Goal: Task Accomplishment & Management: Use online tool/utility

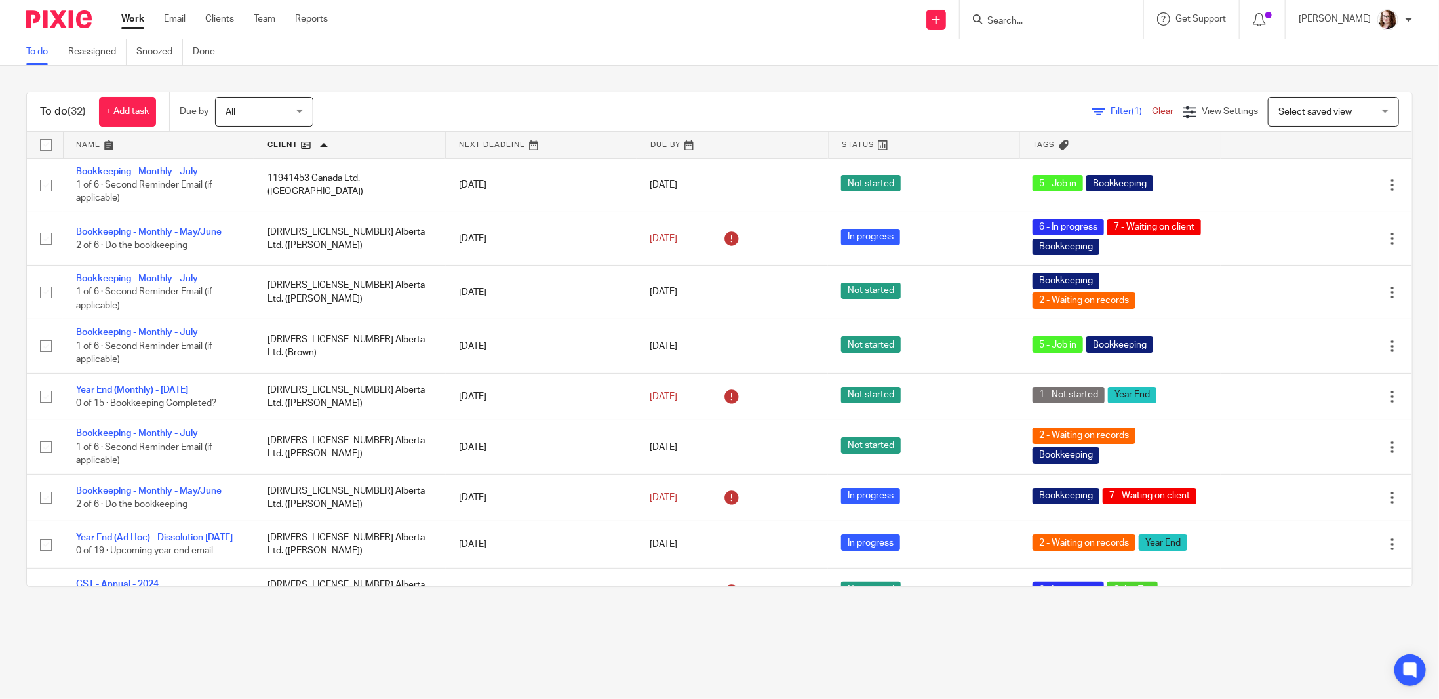
drag, startPoint x: 1033, startPoint y: 6, endPoint x: 1037, endPoint y: 16, distance: 11.5
click at [1034, 10] on div at bounding box center [1052, 19] width 184 height 39
click at [1039, 21] on input "Search" at bounding box center [1045, 22] width 118 height 12
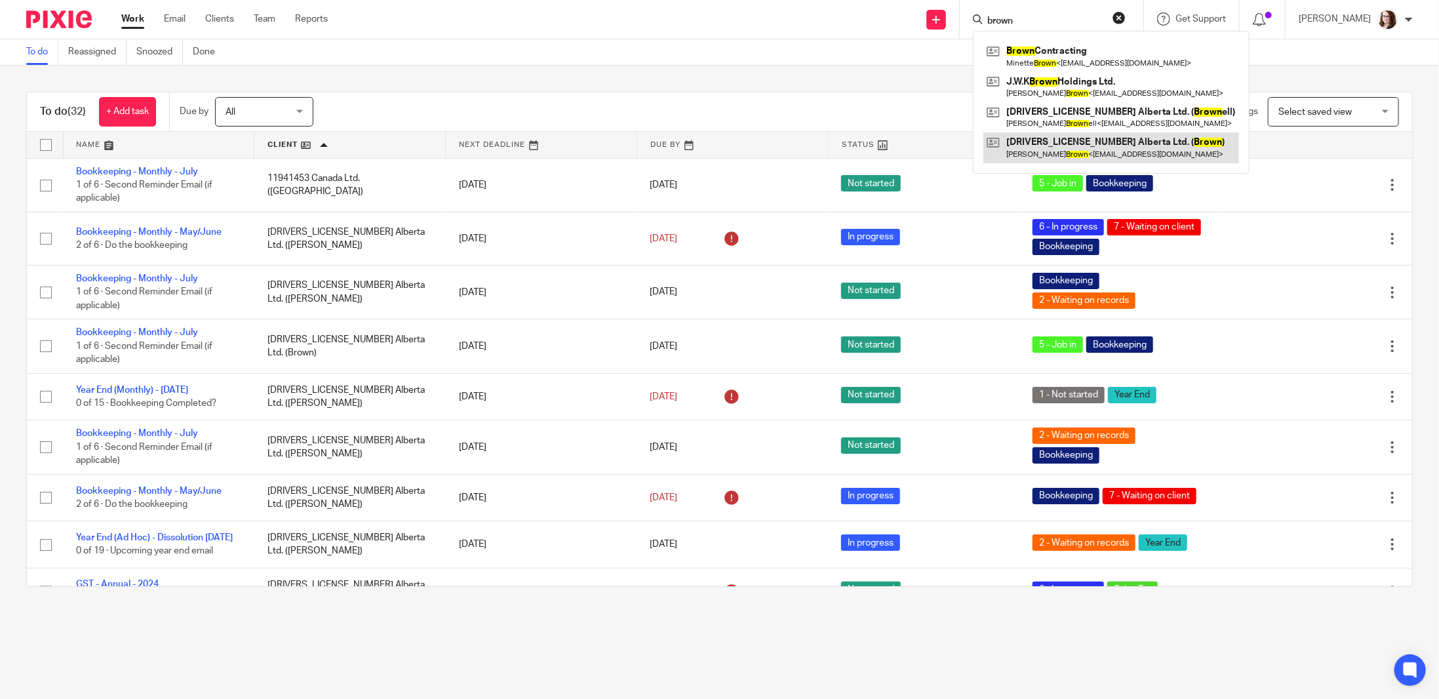
type input "brown"
click at [1079, 142] on link at bounding box center [1112, 147] width 256 height 30
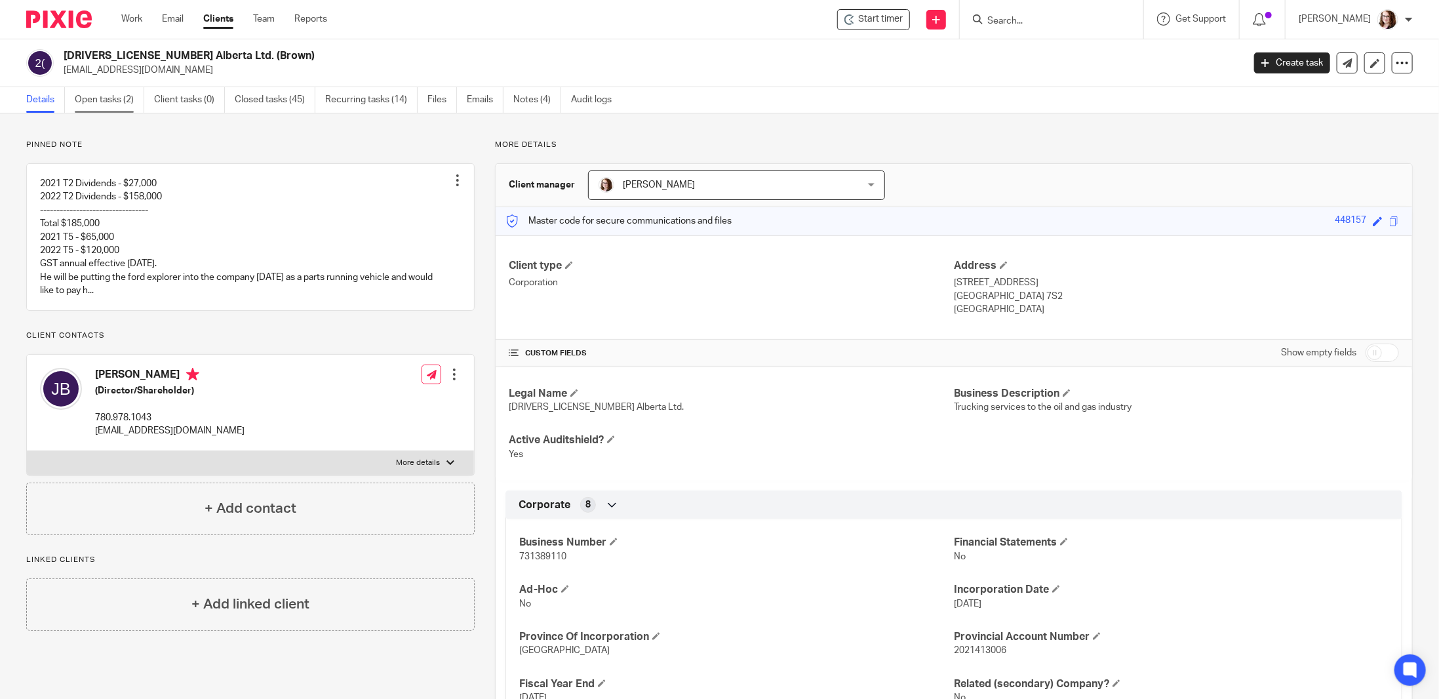
click at [105, 106] on link "Open tasks (2)" at bounding box center [110, 100] width 70 height 26
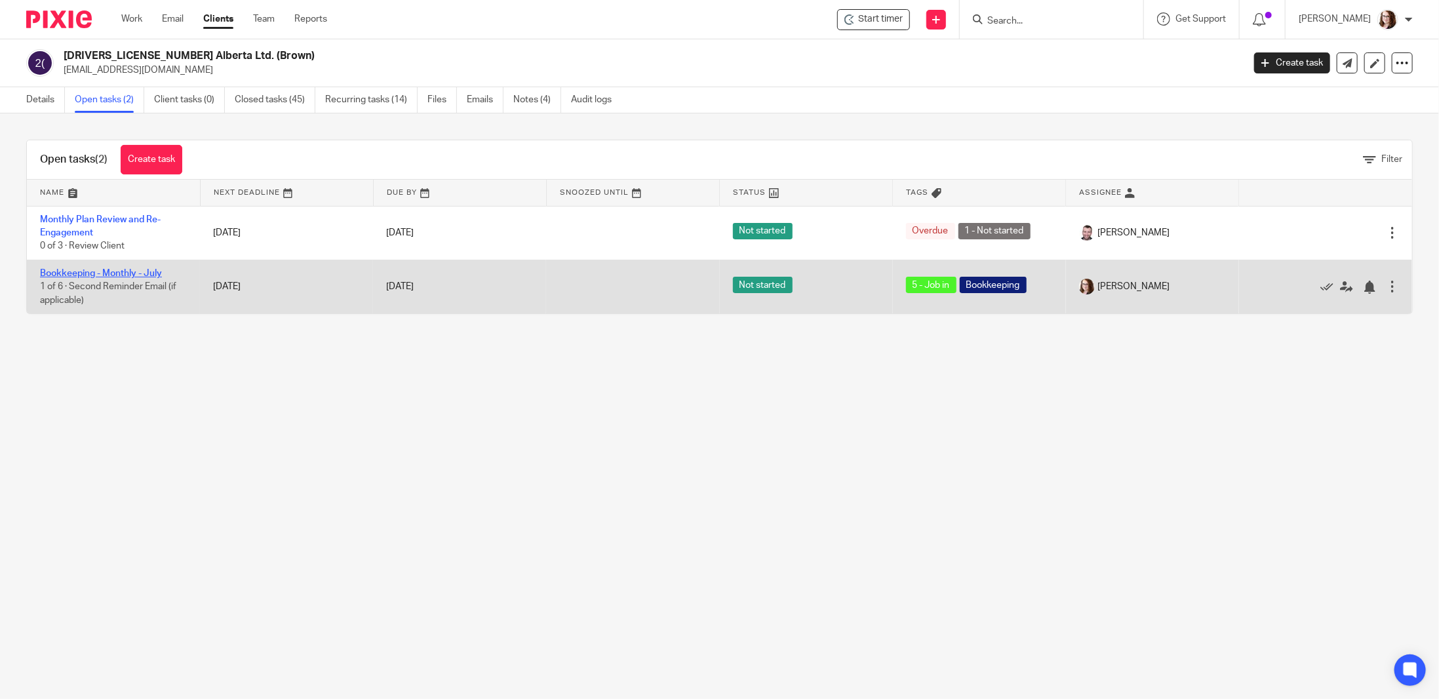
click at [118, 269] on link "Bookkeeping - Monthly - July" at bounding box center [101, 273] width 122 height 9
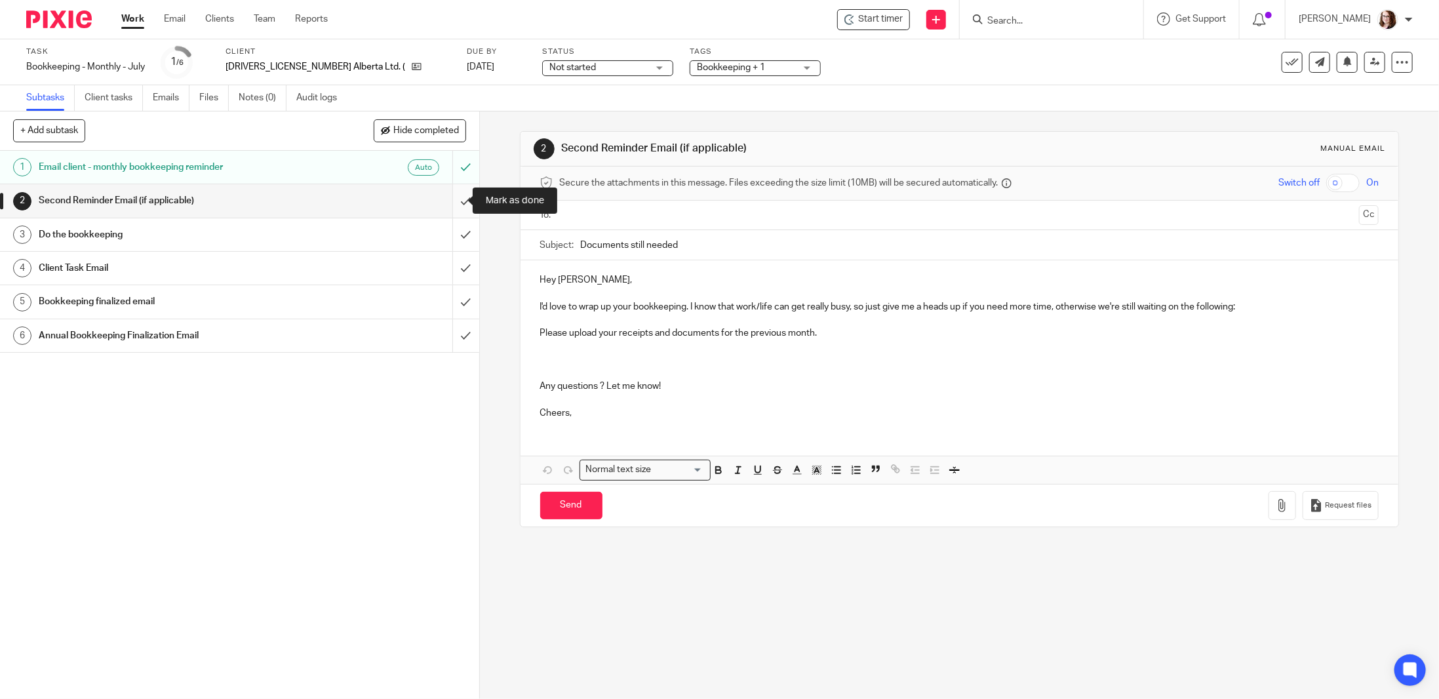
click at [455, 198] on input "submit" at bounding box center [239, 200] width 479 height 33
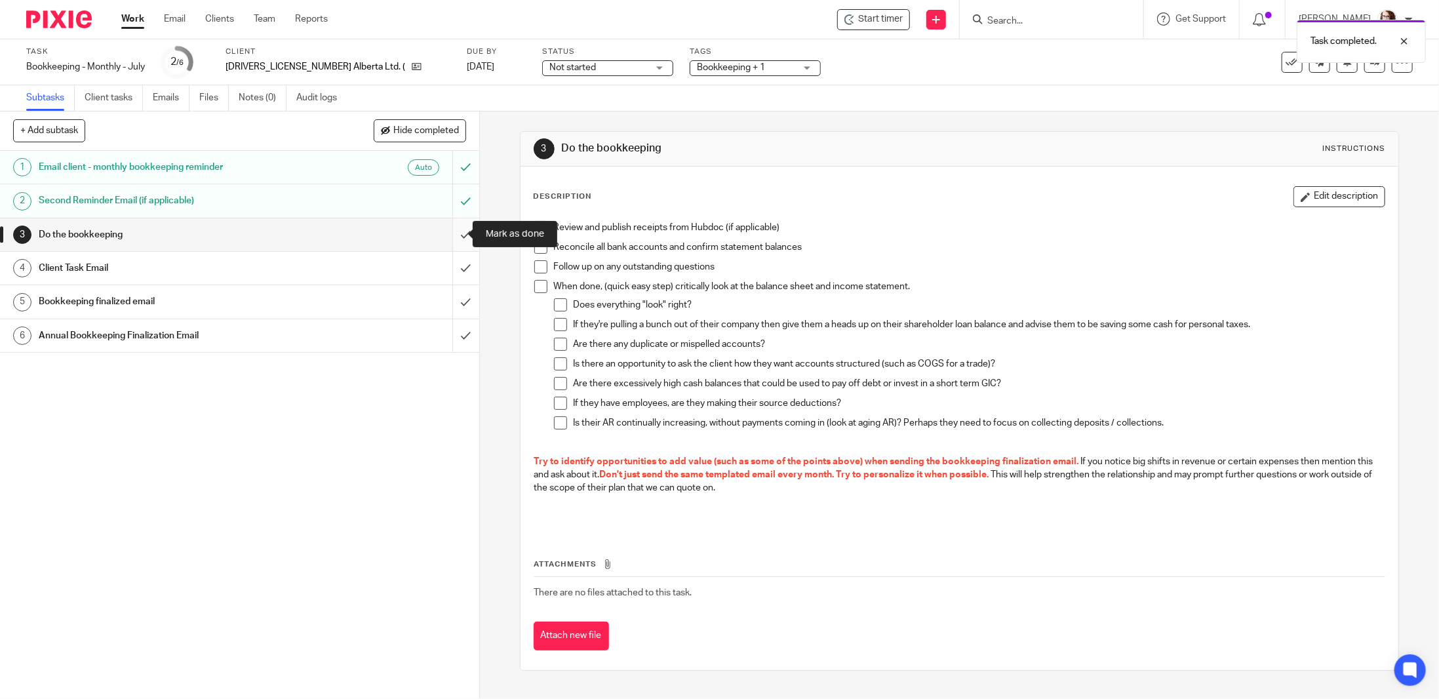
click at [455, 233] on input "submit" at bounding box center [239, 234] width 479 height 33
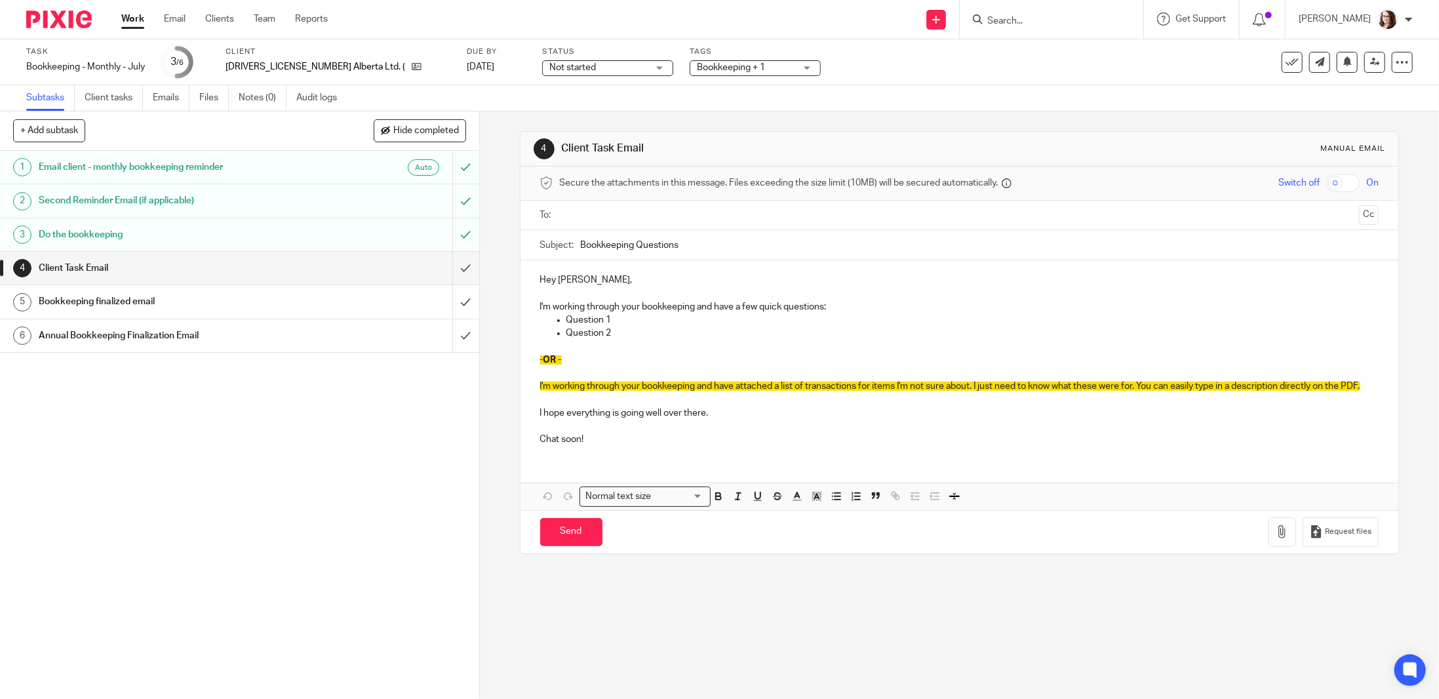
click at [454, 268] on input "submit" at bounding box center [239, 268] width 479 height 33
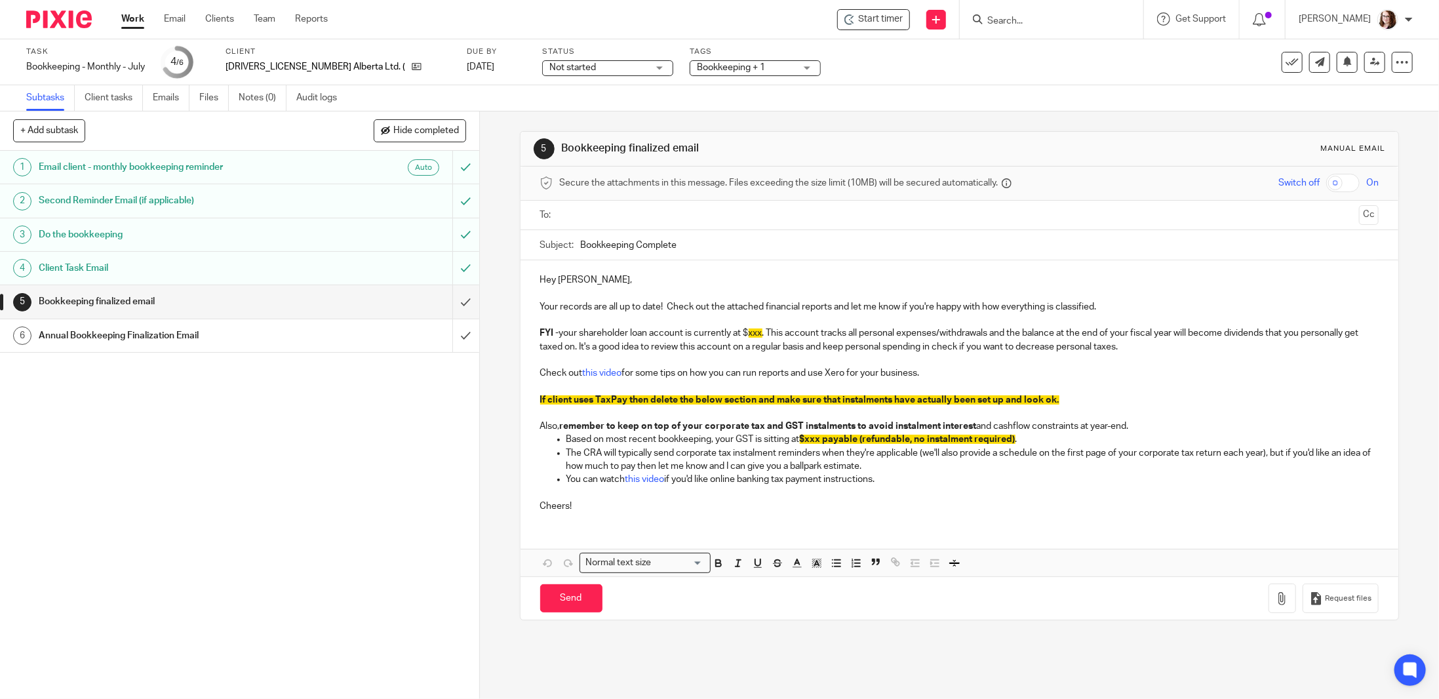
click at [581, 247] on input "Bookkeeping Complete" at bounding box center [980, 245] width 798 height 30
type input "July Bookkeeping Complete"
click at [751, 330] on span "xxx" at bounding box center [756, 333] width 14 height 9
drag, startPoint x: 743, startPoint y: 332, endPoint x: 780, endPoint y: 328, distance: 36.9
click at [780, 328] on p "FYI - your shareholder loan account is currently at $ 9693.93 . This account tr…" at bounding box center [959, 340] width 839 height 27
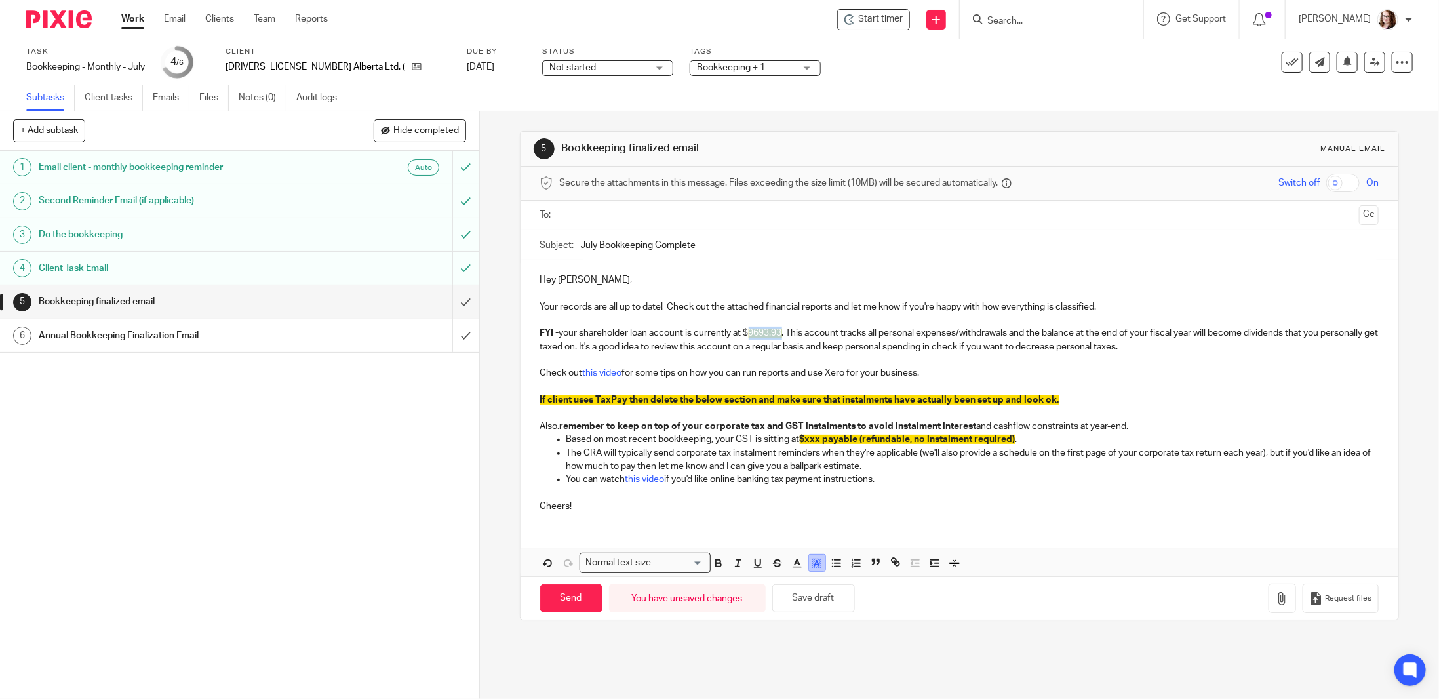
click at [818, 557] on icon "button" at bounding box center [817, 563] width 12 height 12
click at [786, 578] on li "color:#FFFFFF" at bounding box center [789, 580] width 10 height 10
click at [831, 374] on p "Check out this video for some tips on how you can run reports and use Xero for …" at bounding box center [959, 373] width 839 height 13
click at [744, 331] on p "FYI - your shareholder loan account is currently at $9693.93. This account trac…" at bounding box center [959, 340] width 839 height 27
click at [755, 351] on p "FYI - your shareholder loan account is currently at -$9693.93. This account tra…" at bounding box center [959, 340] width 839 height 27
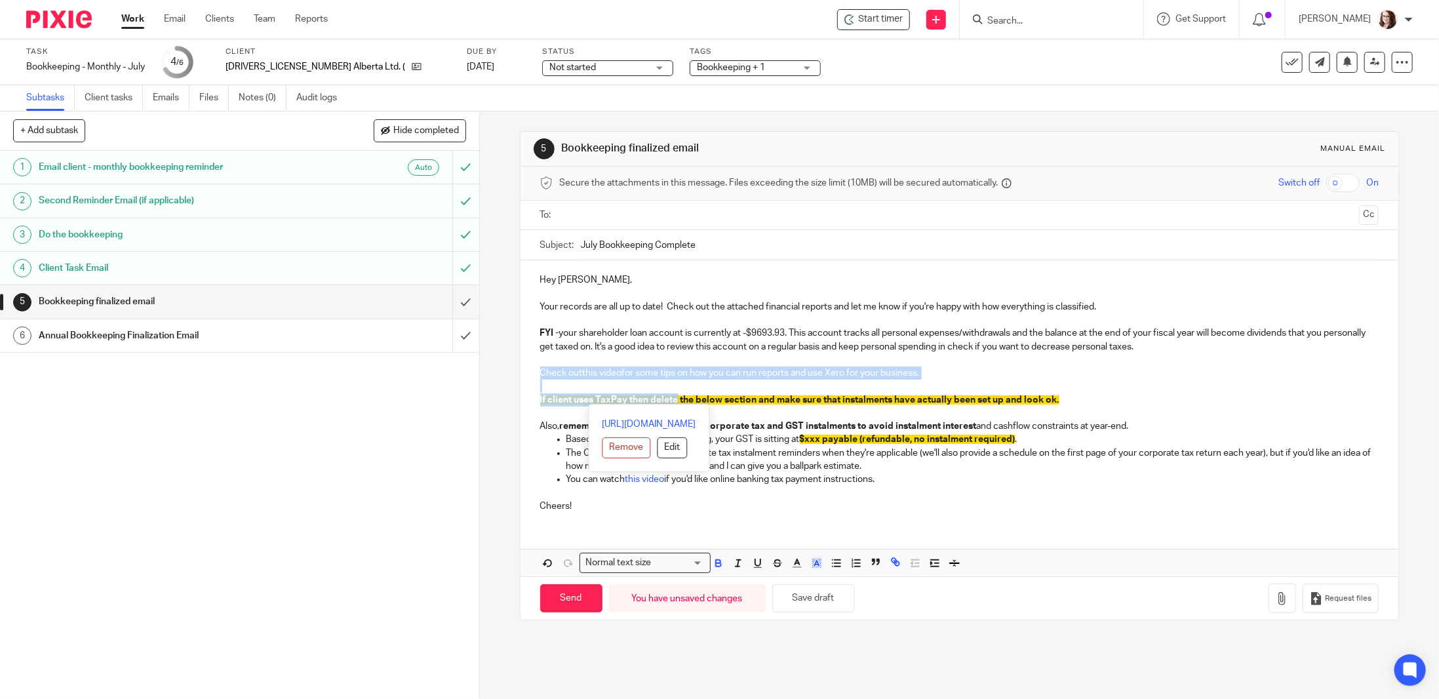
drag, startPoint x: 537, startPoint y: 378, endPoint x: 545, endPoint y: 391, distance: 15.9
click at [545, 391] on div "Hey [PERSON_NAME], Your records are all up to date! Check out the attached fina…" at bounding box center [960, 391] width 878 height 262
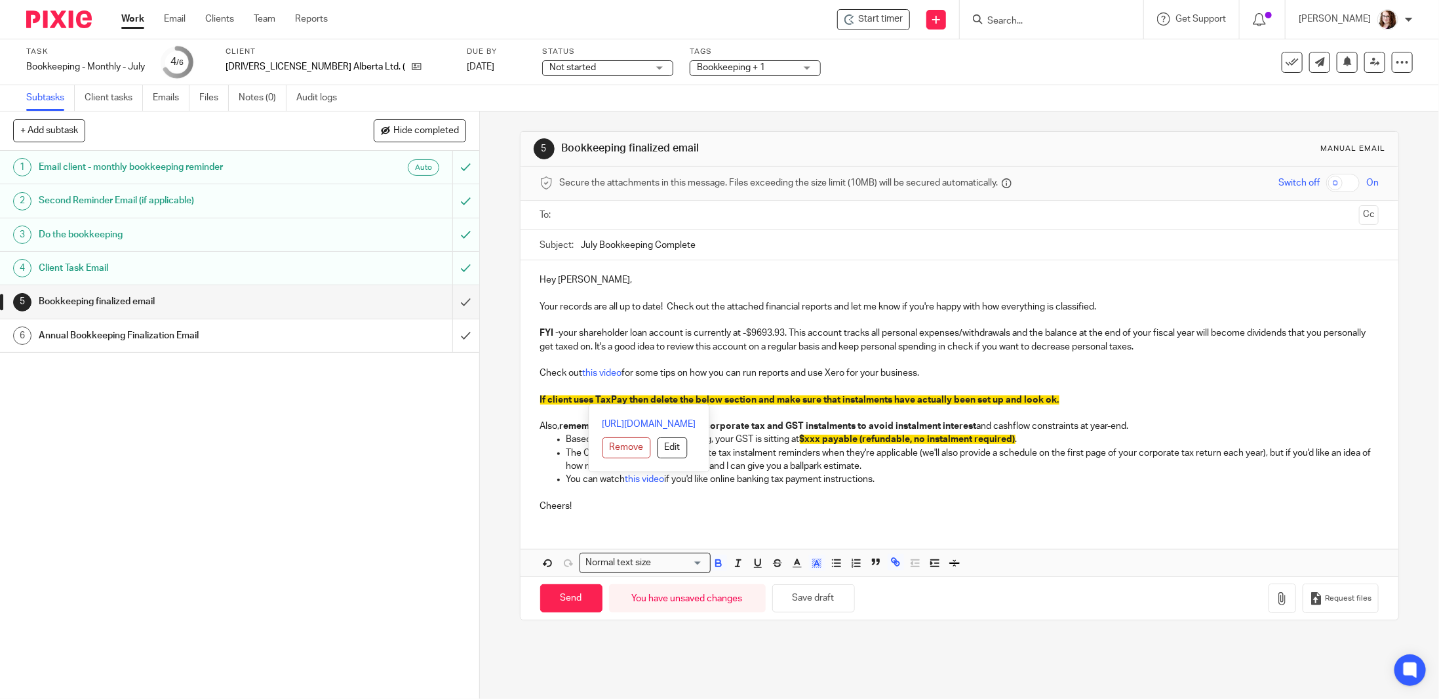
click at [1124, 398] on p "If client uses TaxPay then delete the below section and make sure that instalme…" at bounding box center [959, 399] width 839 height 13
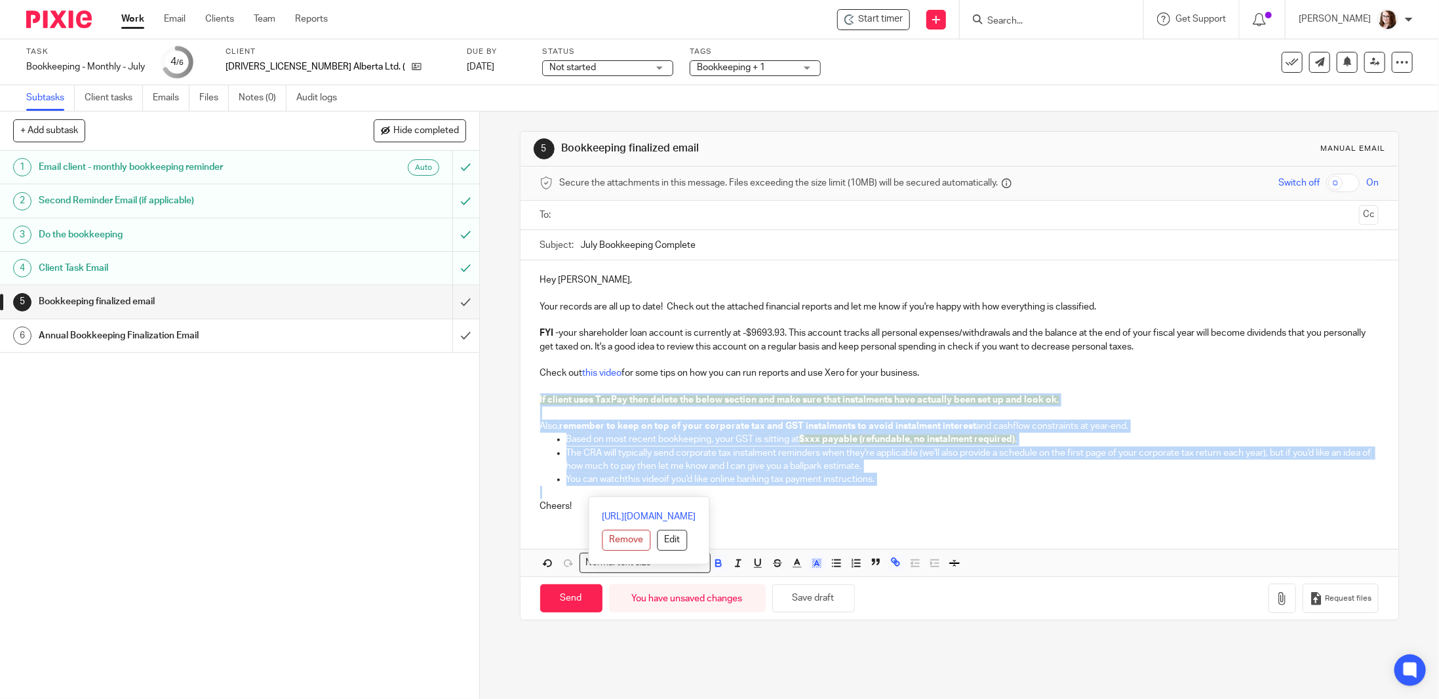
drag, startPoint x: 549, startPoint y: 492, endPoint x: 522, endPoint y: 394, distance: 102.0
click at [522, 394] on div "Hey [PERSON_NAME], Your records are all up to date! Check out the attached fina…" at bounding box center [960, 391] width 878 height 262
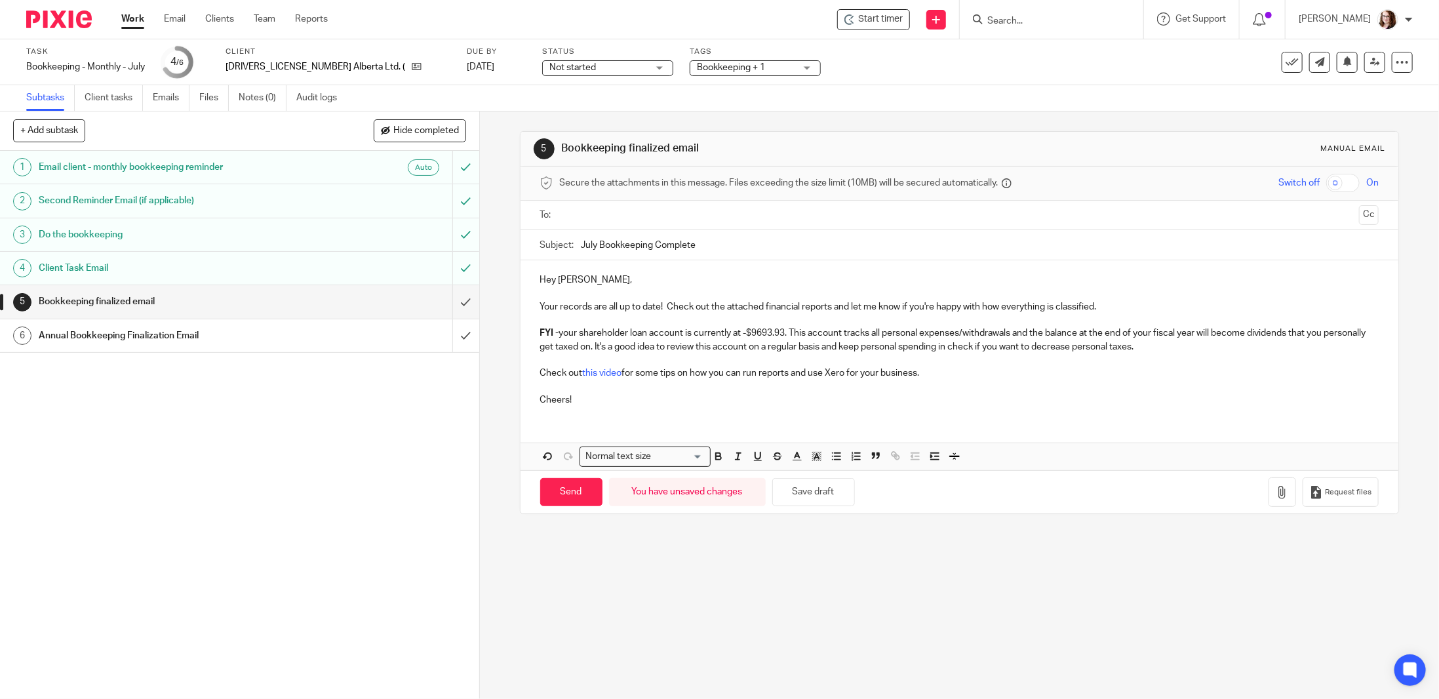
click at [635, 394] on p "Cheers!" at bounding box center [959, 399] width 839 height 13
click at [1276, 492] on icon "button" at bounding box center [1282, 492] width 13 height 13
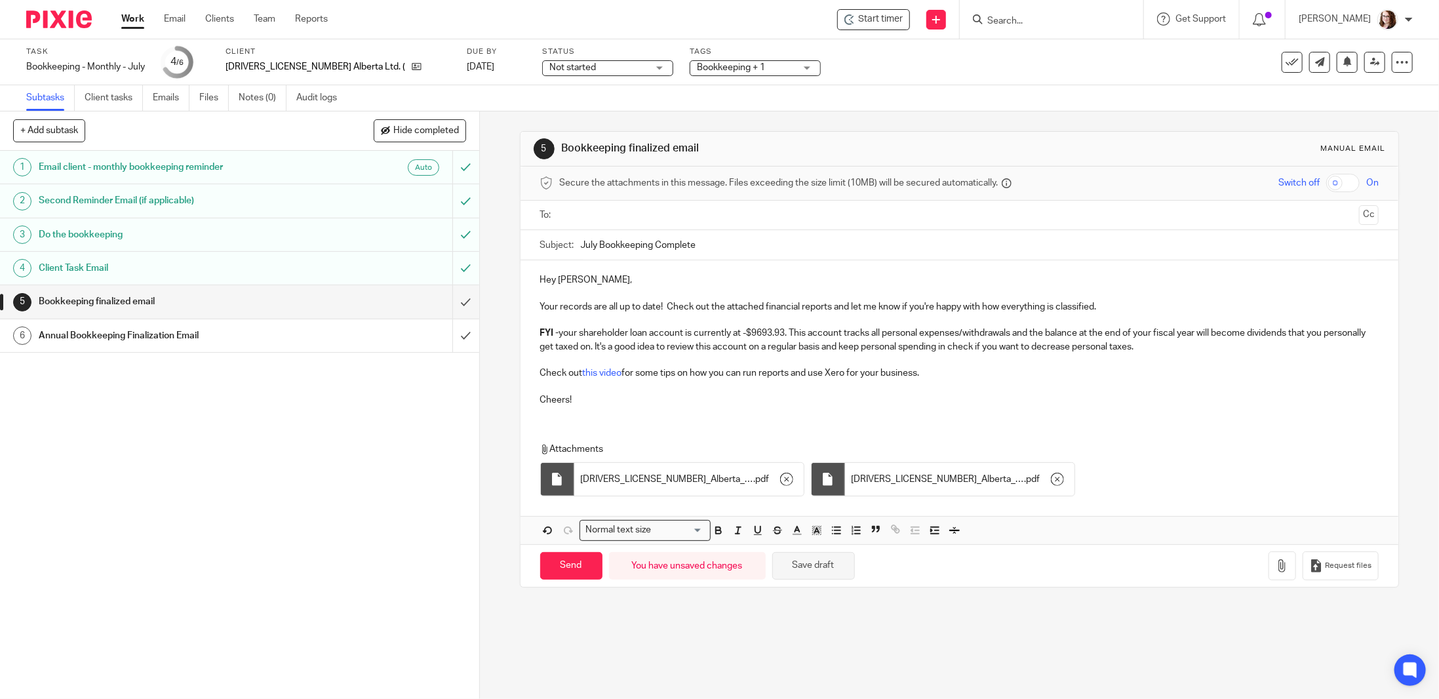
click at [831, 571] on button "Save draft" at bounding box center [813, 566] width 83 height 28
click at [574, 212] on input "text" at bounding box center [960, 215] width 790 height 15
click at [578, 563] on input "Send" at bounding box center [571, 569] width 62 height 28
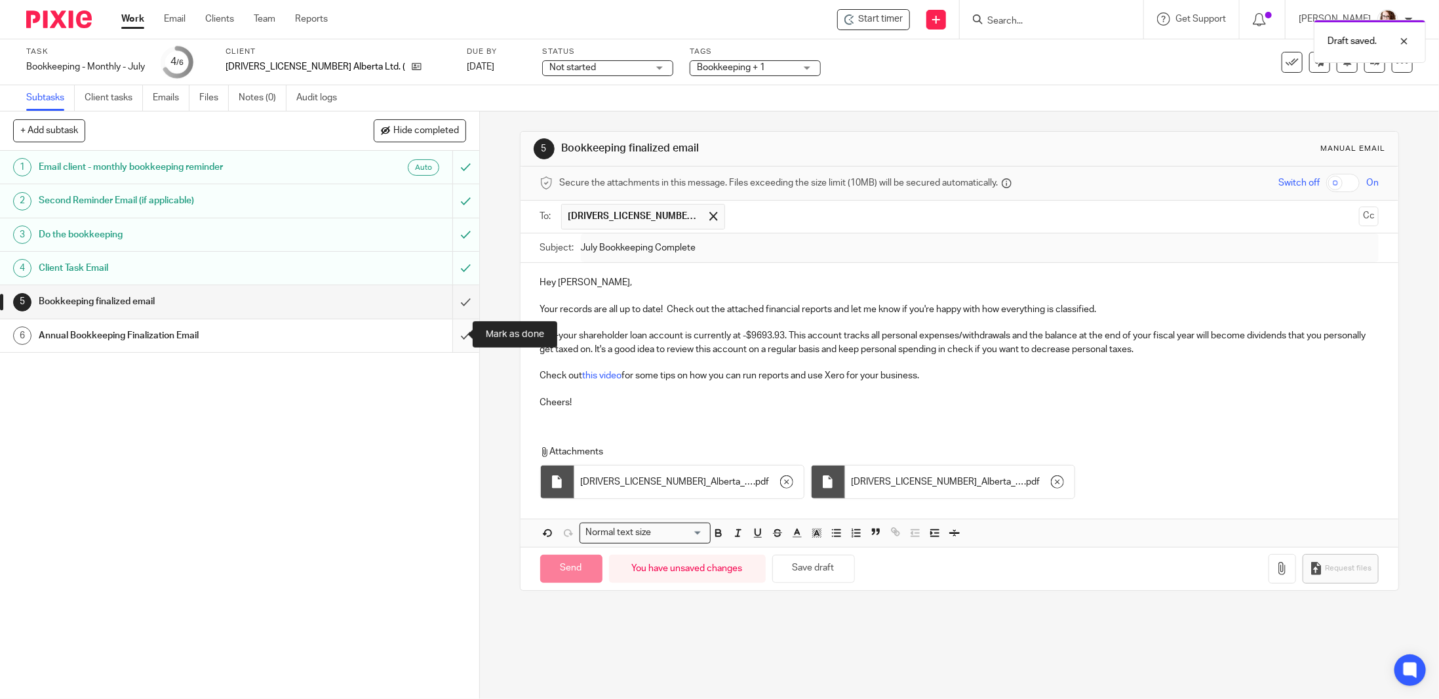
type input "Sent"
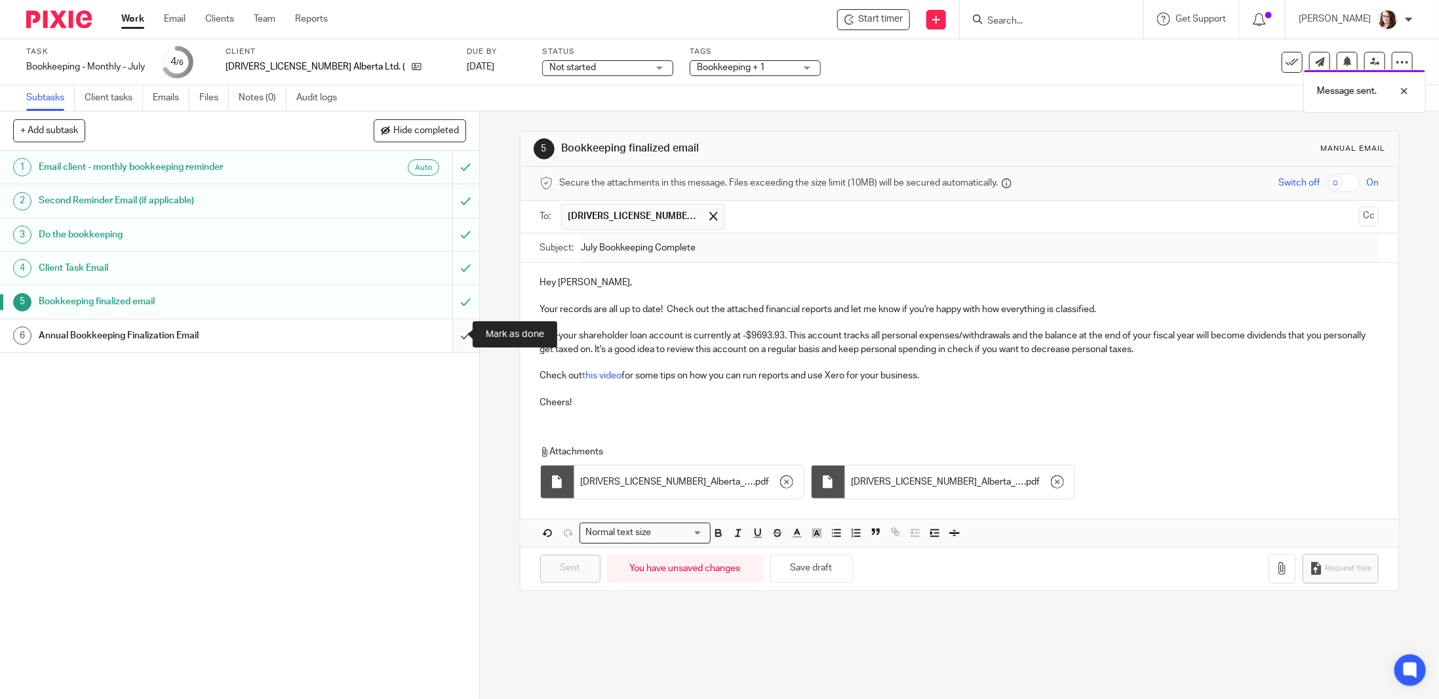
click at [452, 332] on input "submit" at bounding box center [239, 335] width 479 height 33
